Goal: Information Seeking & Learning: Learn about a topic

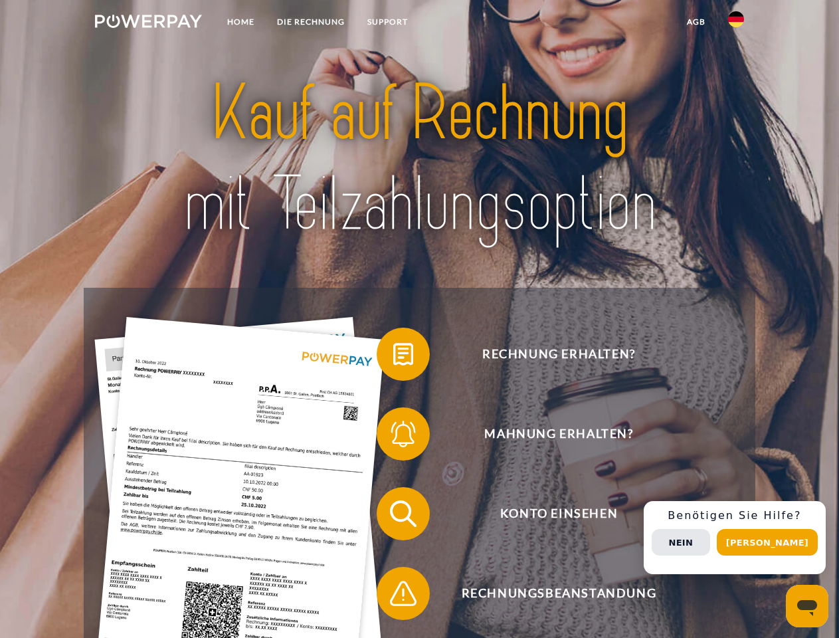
click at [148, 23] on img at bounding box center [148, 21] width 107 height 13
click at [736, 23] on img at bounding box center [736, 19] width 16 height 16
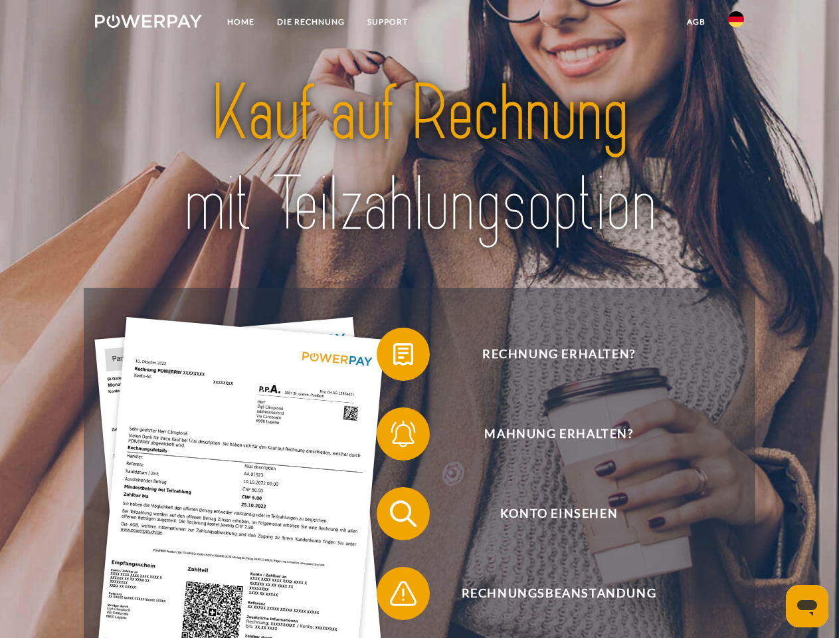
click at [696, 22] on link "agb" at bounding box center [696, 22] width 41 height 24
click at [393, 357] on span at bounding box center [383, 354] width 66 height 66
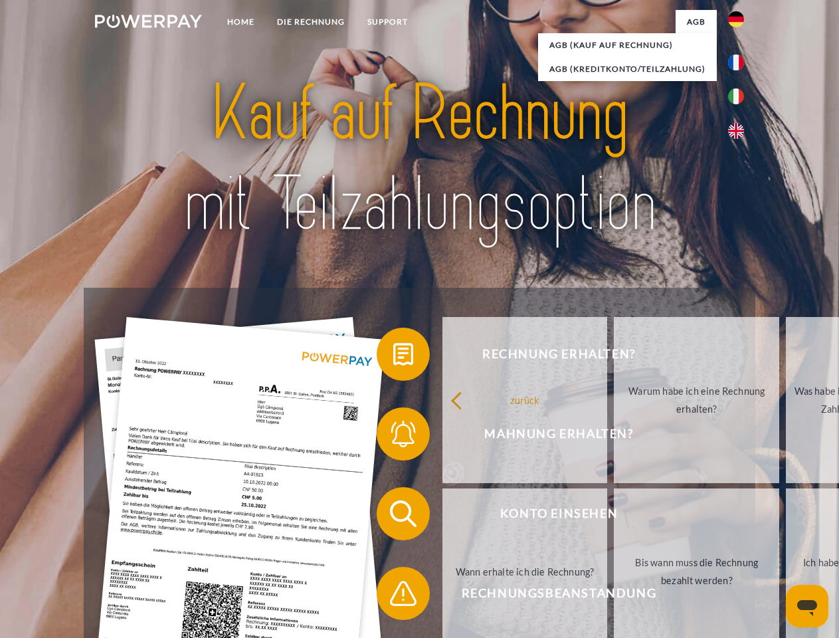
click at [393, 436] on span at bounding box center [383, 434] width 66 height 66
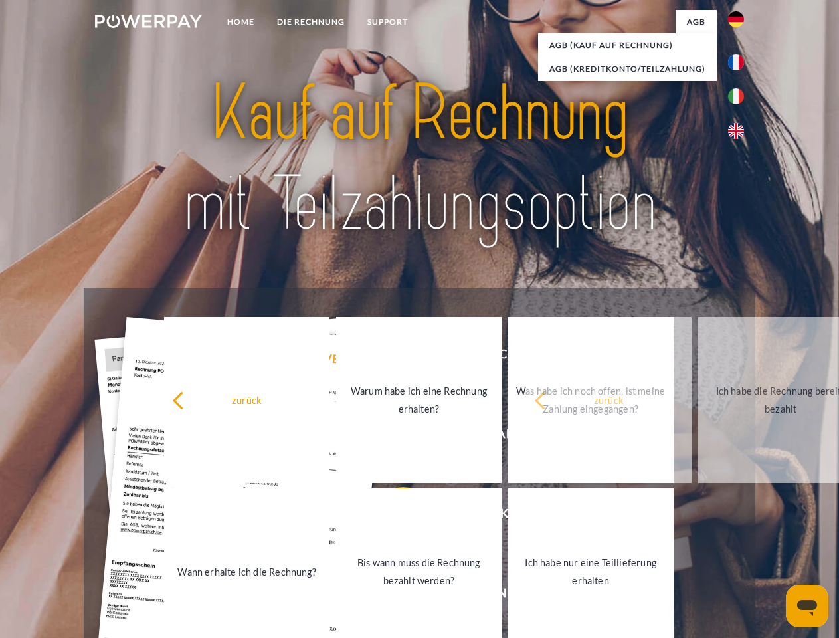
click at [393, 516] on link "Bis wann muss die Rechnung bezahlt werden?" at bounding box center [418, 571] width 165 height 166
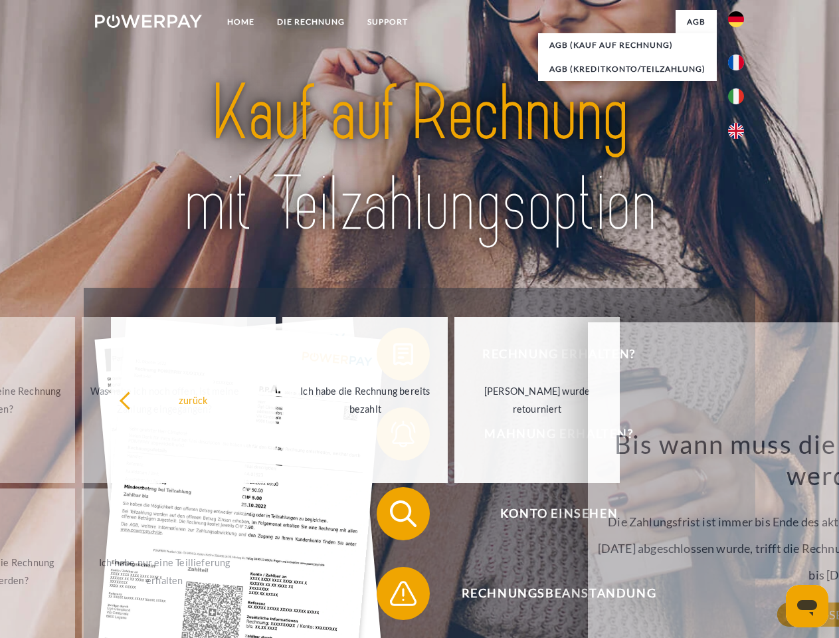
click at [393, 596] on span at bounding box center [383, 593] width 66 height 66
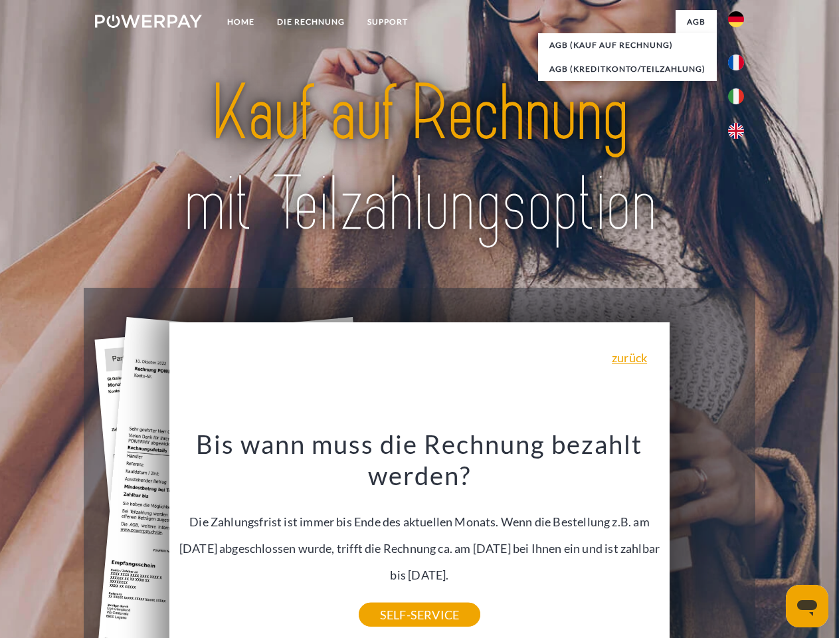
click at [739, 537] on div "Rechnung erhalten? Mahnung erhalten? Konto einsehen" at bounding box center [419, 553] width 671 height 531
click at [707, 540] on span "Konto einsehen" at bounding box center [559, 513] width 326 height 53
click at [772, 542] on header "Home DIE RECHNUNG SUPPORT" at bounding box center [419, 458] width 839 height 917
